Goal: Obtain resource: Download file/media

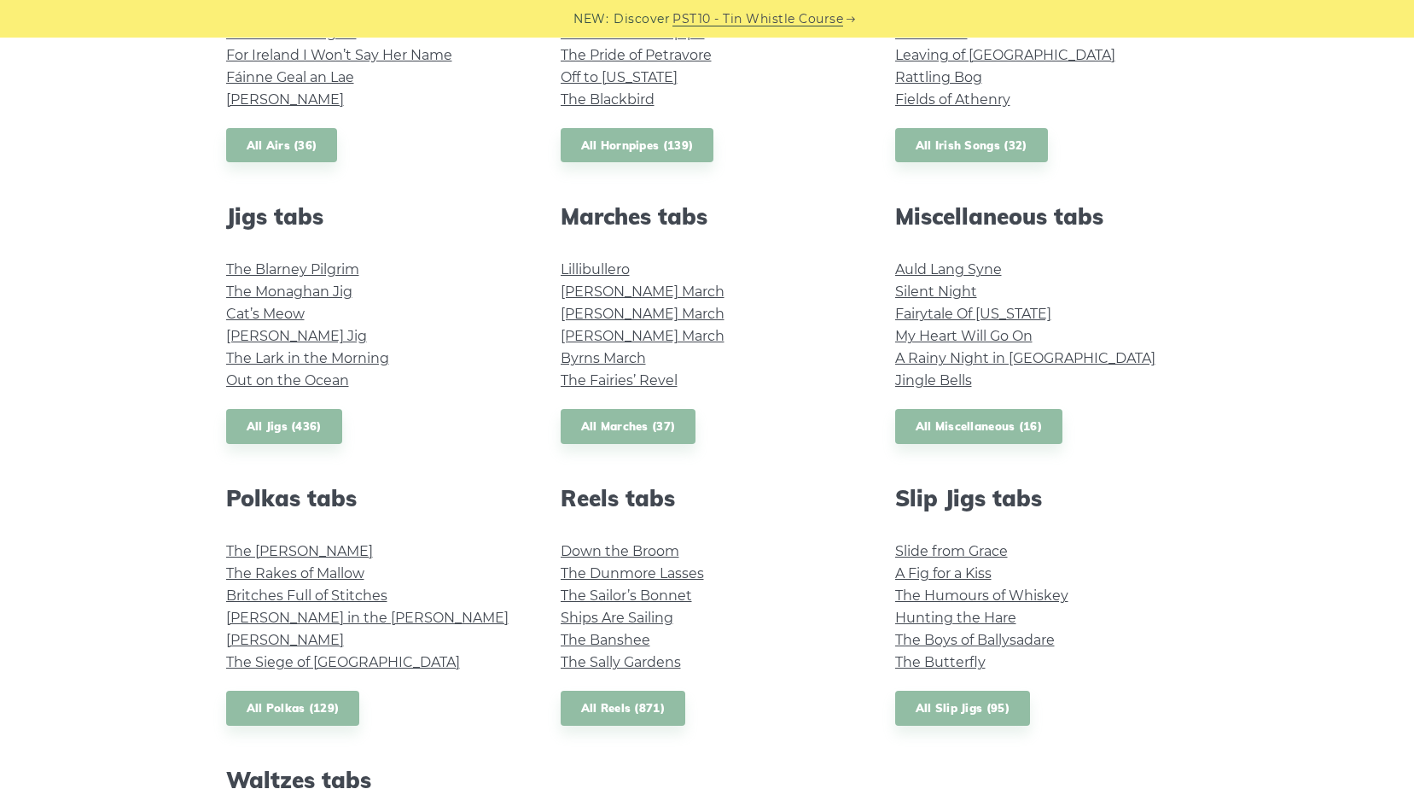
scroll to position [854, 0]
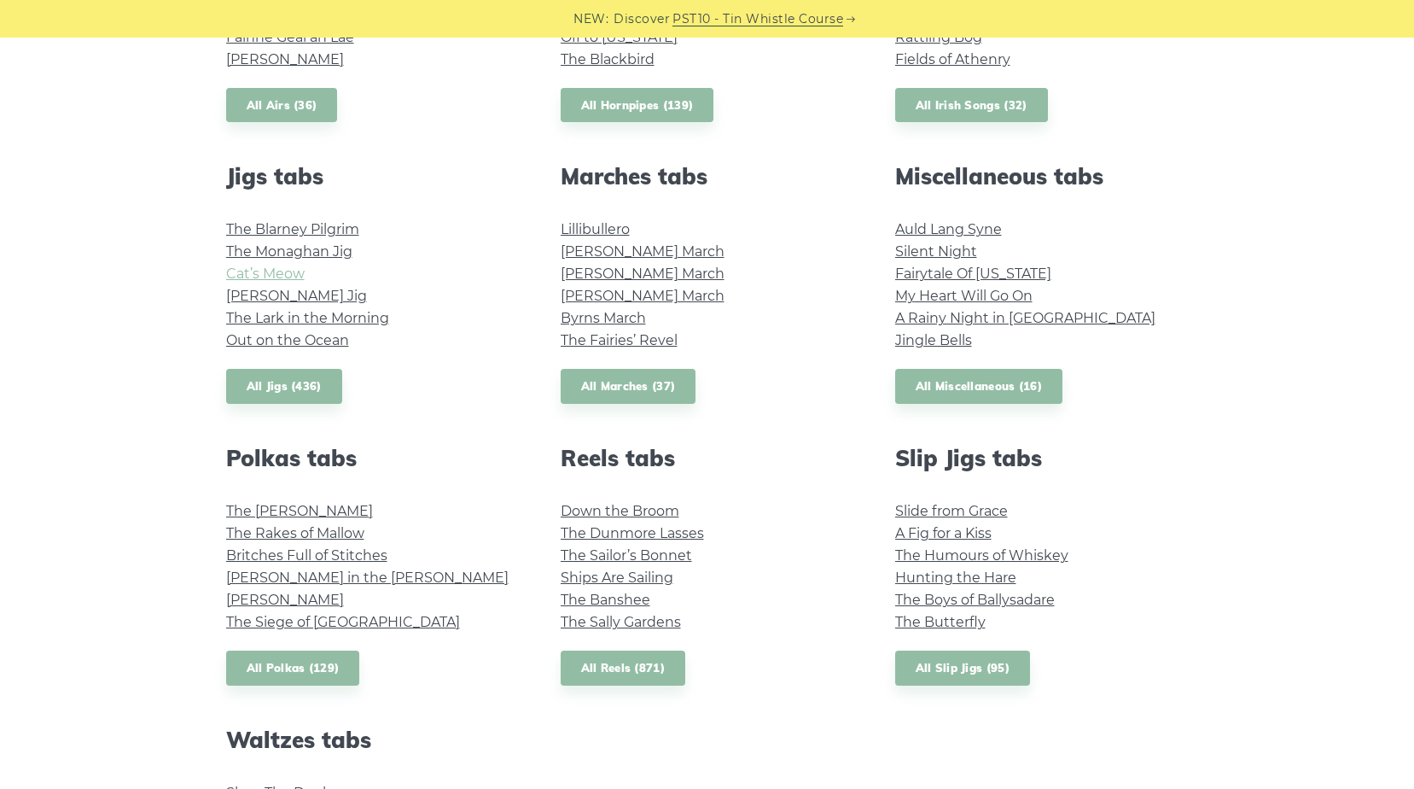
click at [257, 274] on link "Cat’s Meow" at bounding box center [265, 273] width 79 height 16
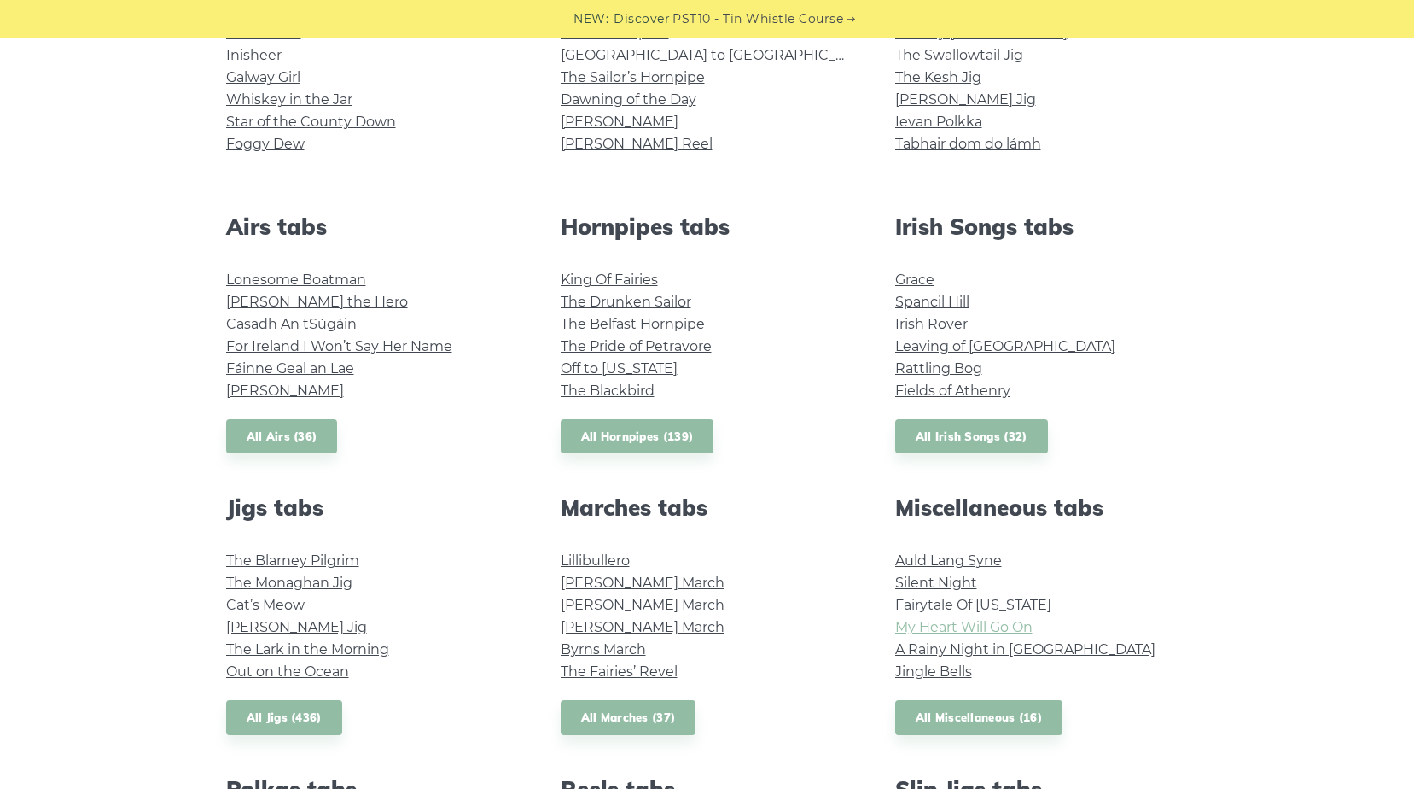
scroll to position [427, 0]
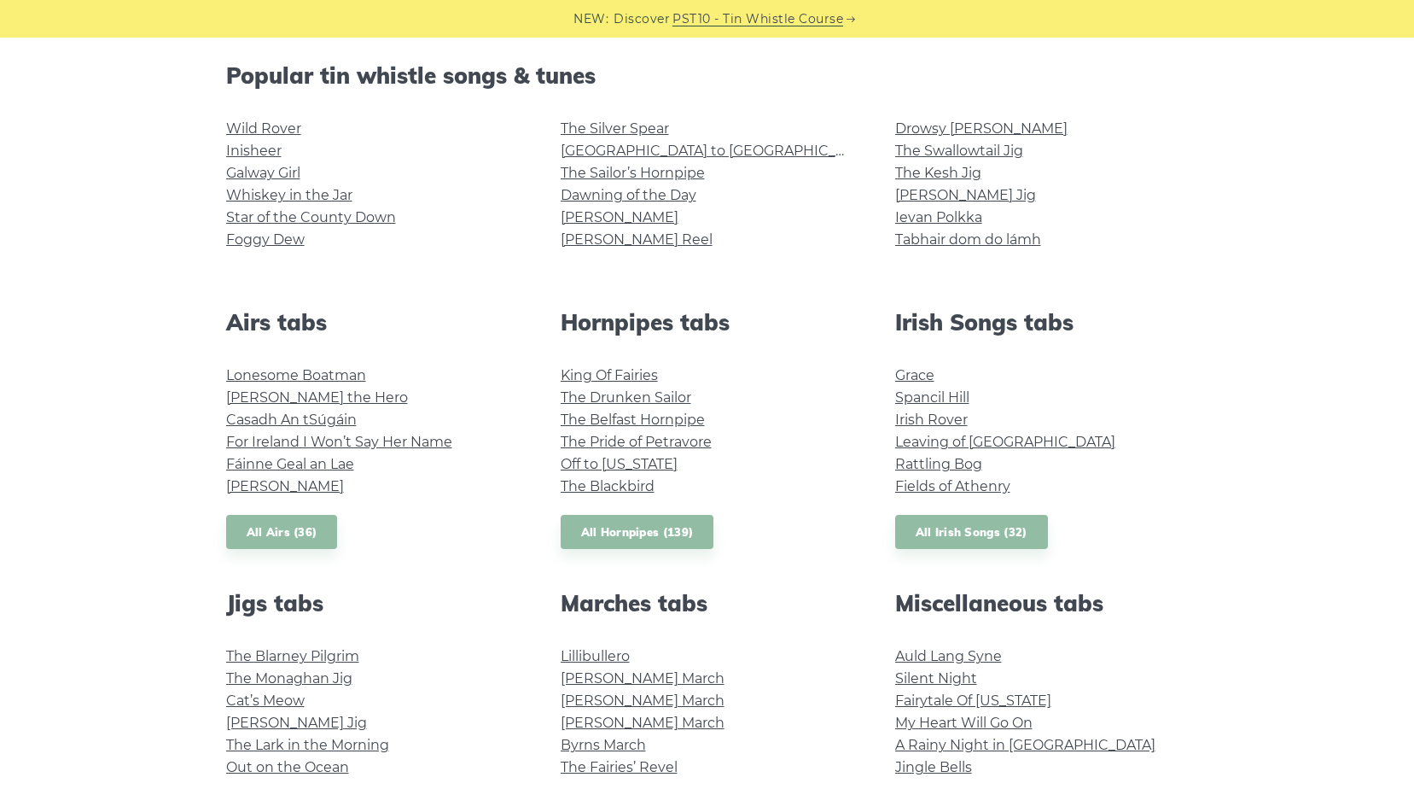
click at [944, 451] on li "Leaving of [GEOGRAPHIC_DATA]" at bounding box center [1042, 442] width 294 height 22
click at [926, 467] on link "Rattling Bog" at bounding box center [938, 464] width 87 height 16
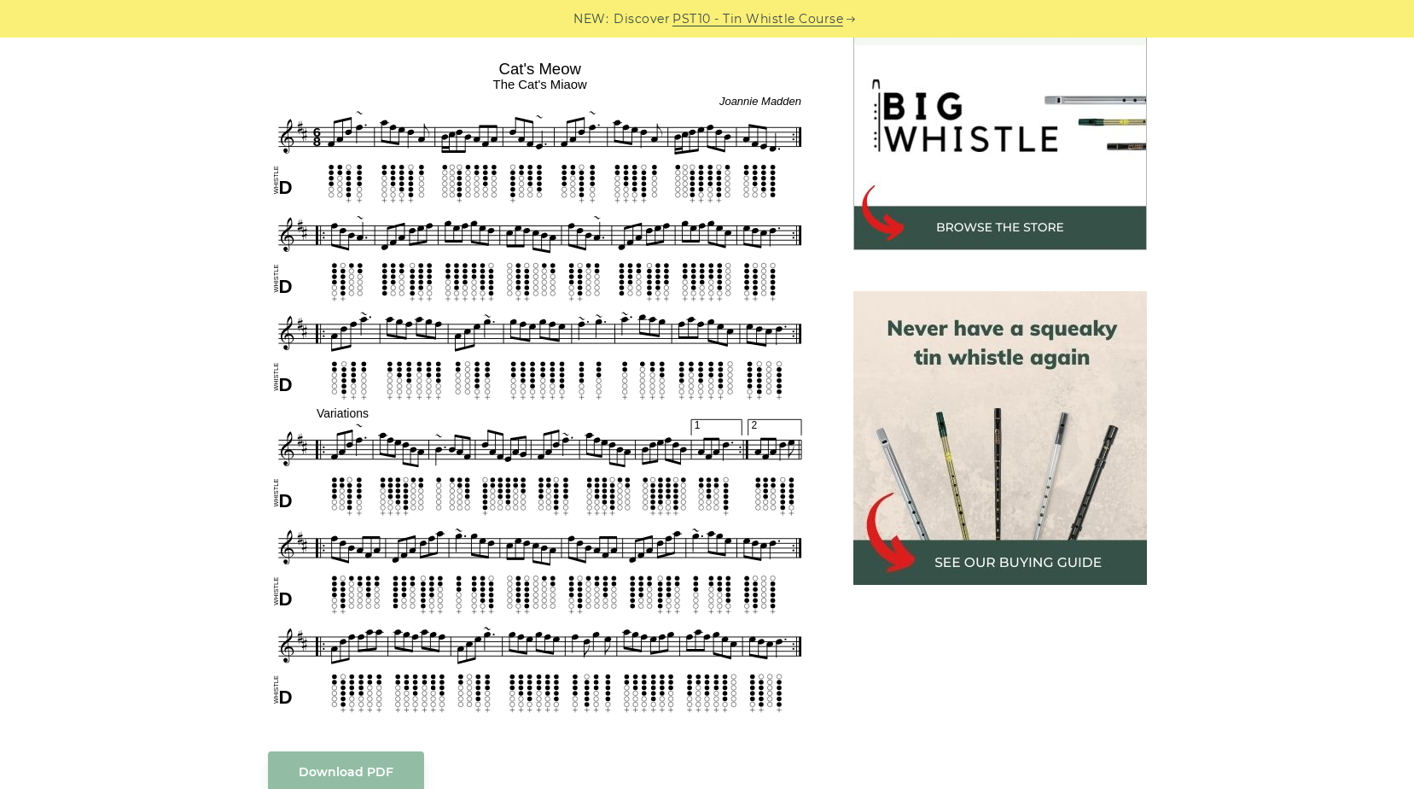
scroll to position [683, 0]
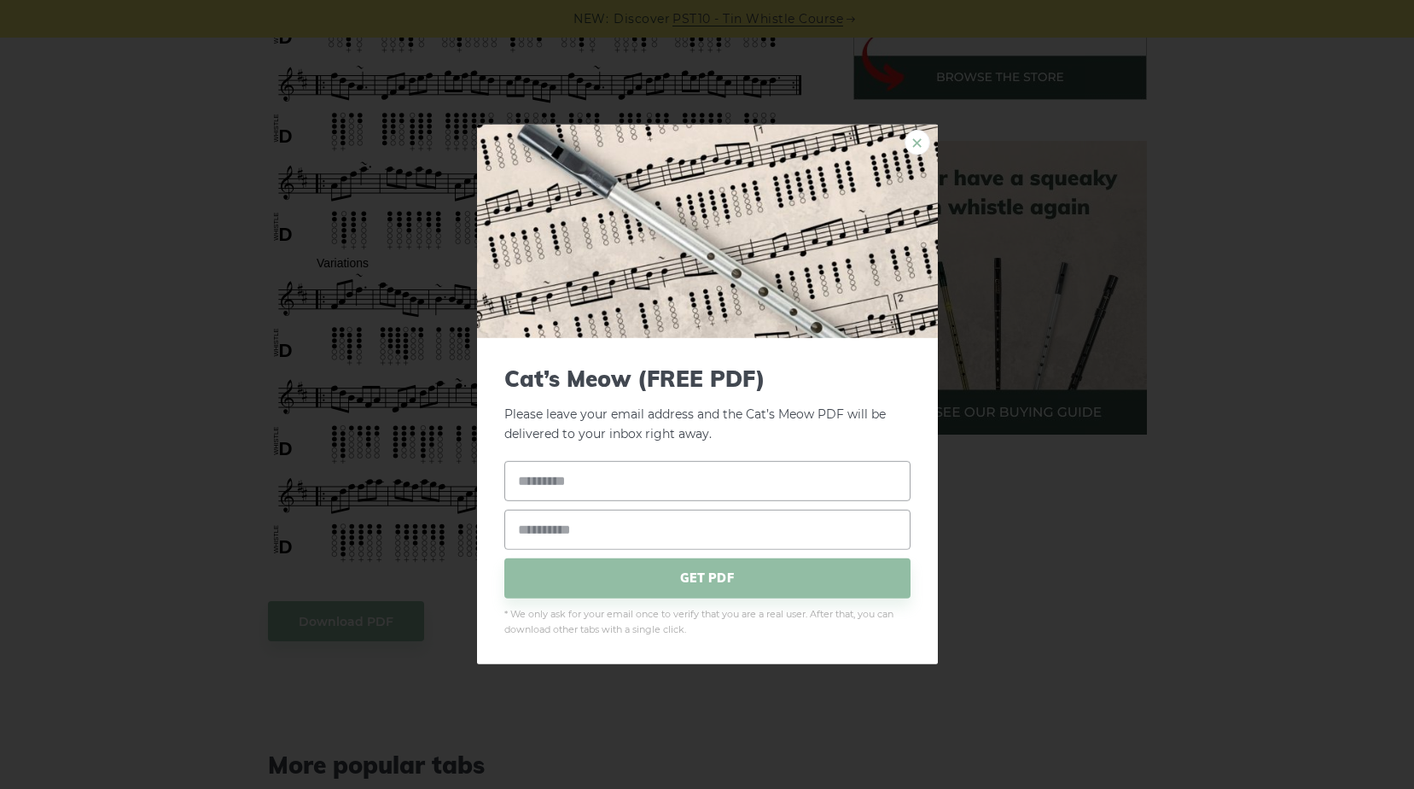
click at [918, 151] on link "×" at bounding box center [918, 143] width 26 height 26
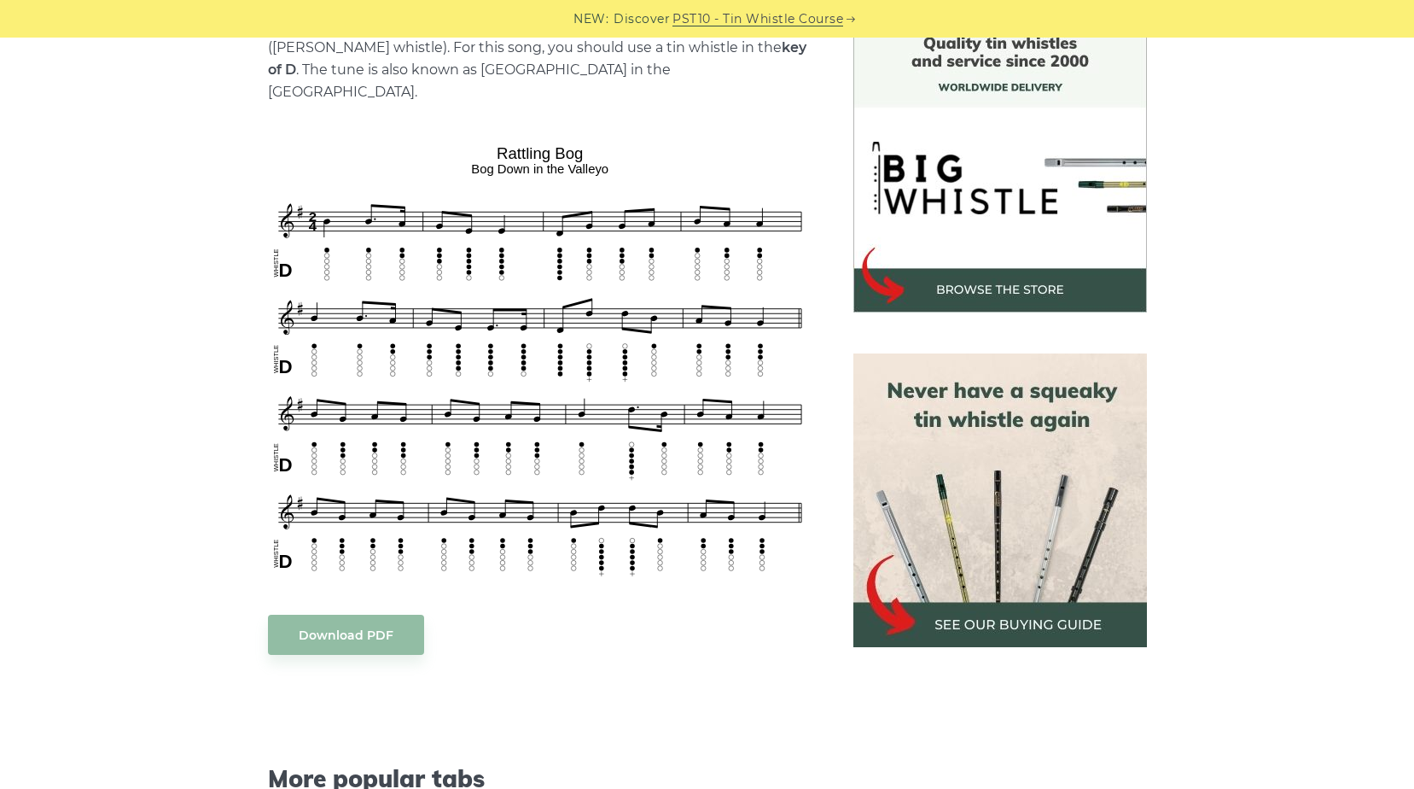
scroll to position [512, 0]
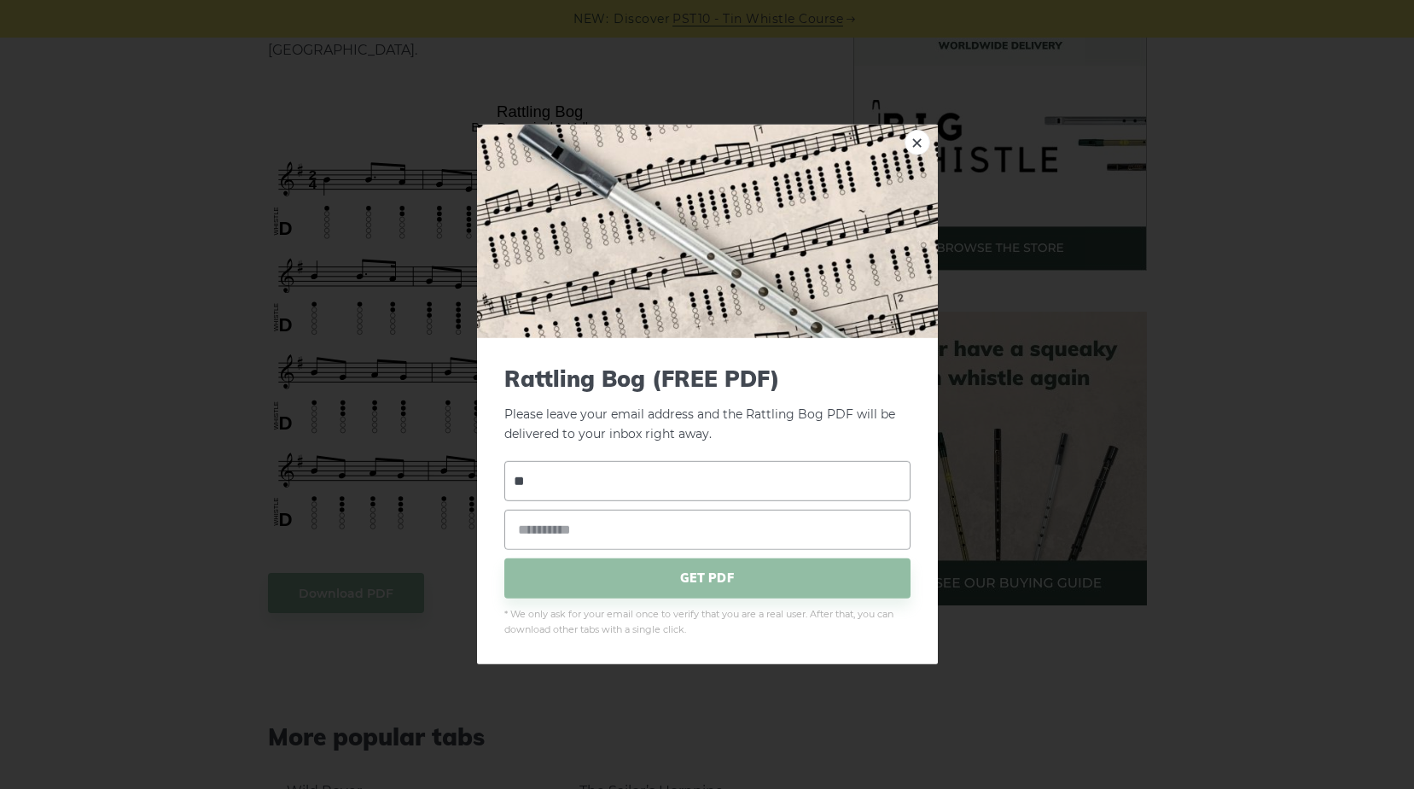
type input "*"
type input "*****"
type input "*"
type input "**********"
click at [635, 578] on span "GET PDF" at bounding box center [707, 577] width 406 height 40
